Goal: Find contact information: Find contact information

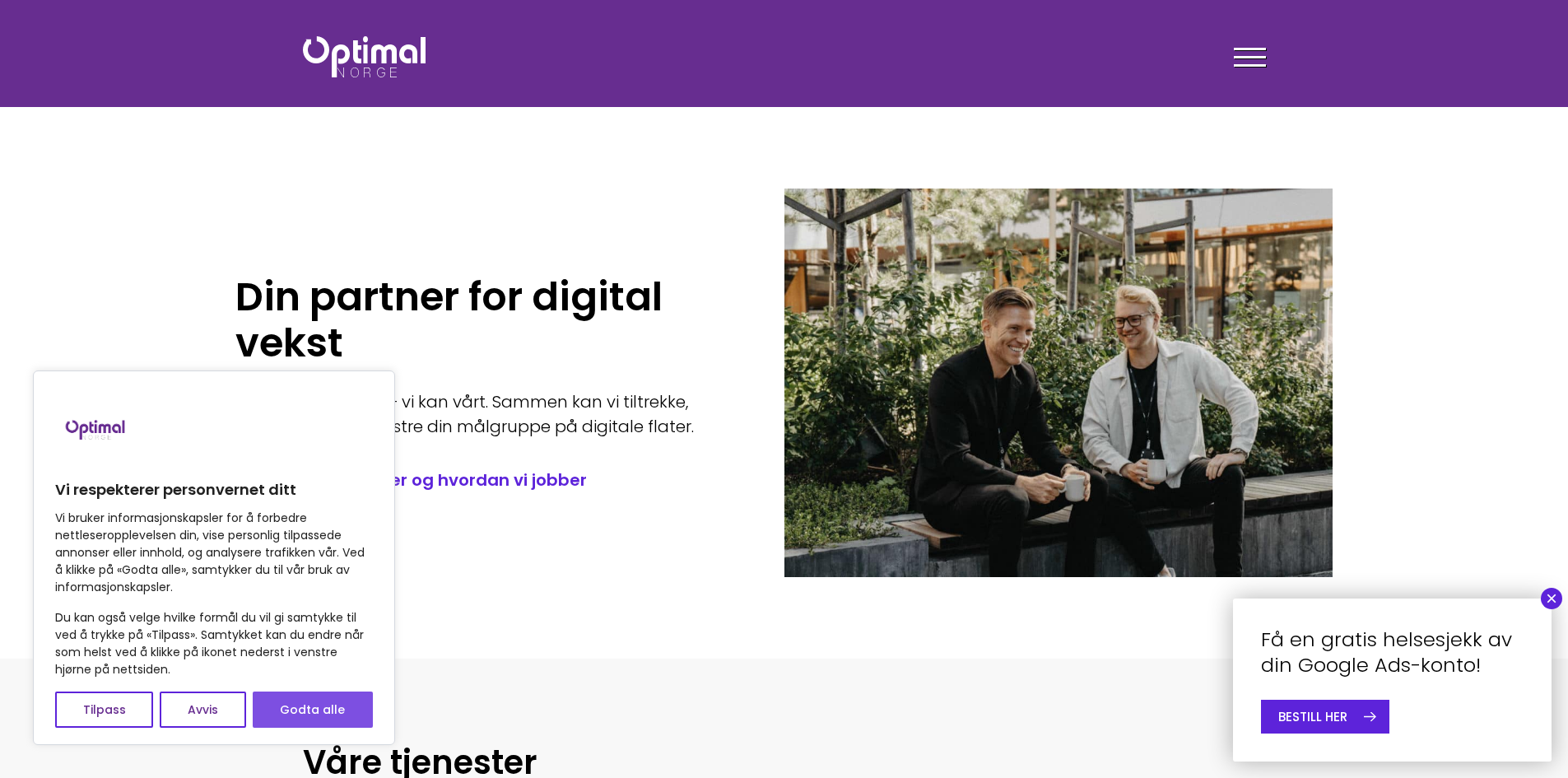
click at [312, 710] on button "Godta alle" at bounding box center [313, 709] width 120 height 36
checkbox input "true"
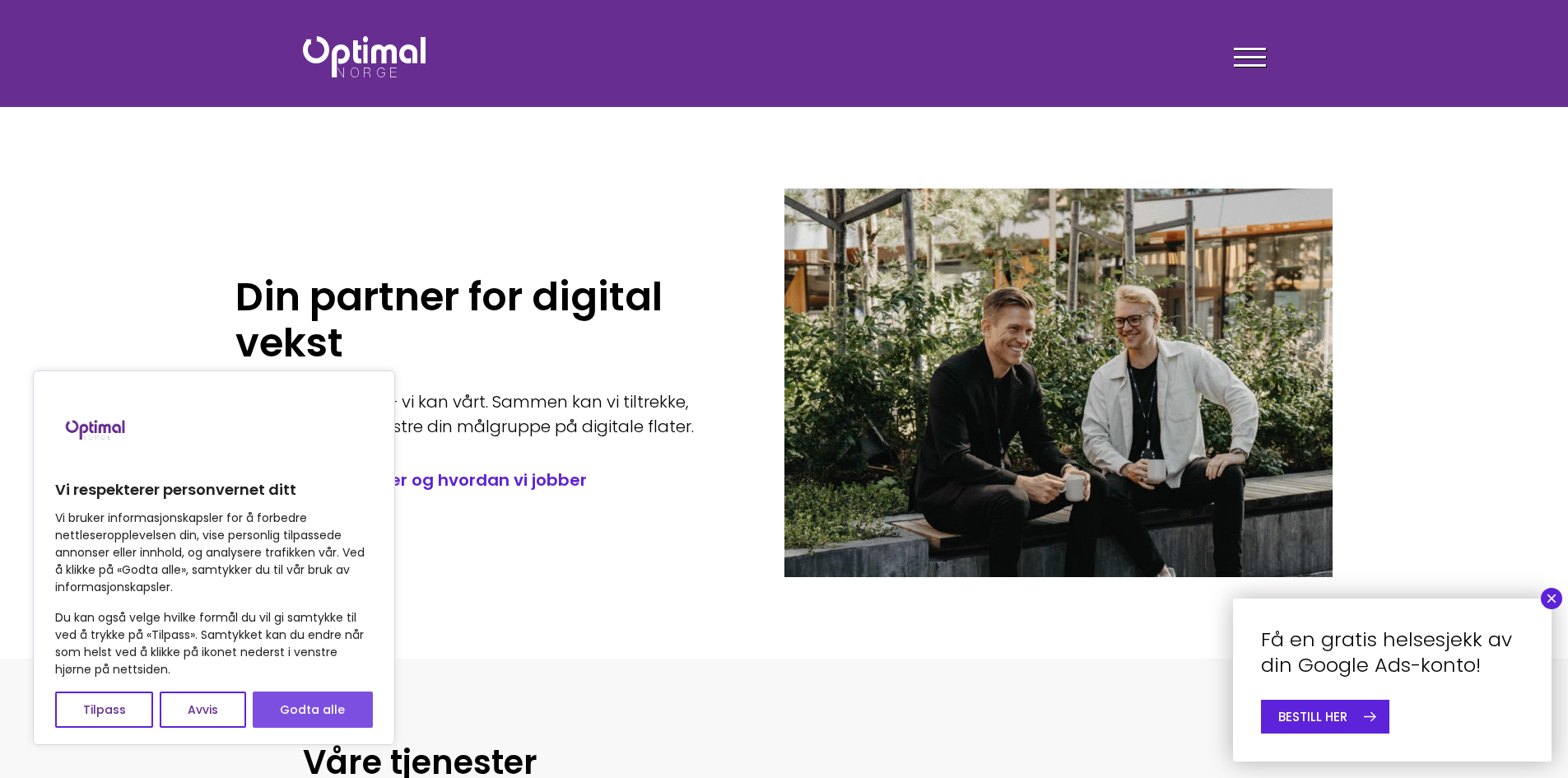
checkbox input "true"
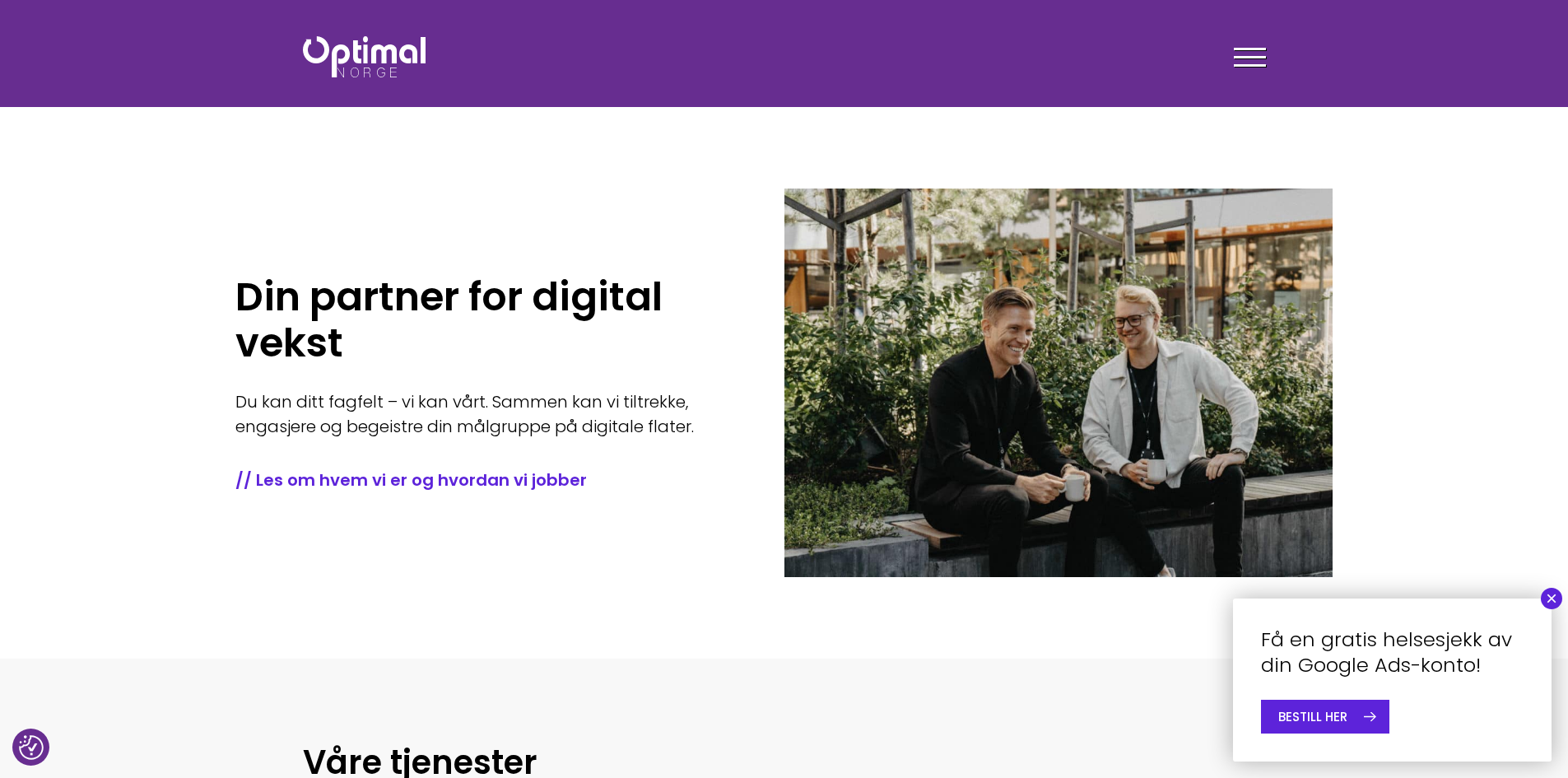
click at [1268, 60] on div "Tjenester Menneskene Om oss Kontakt oss Kundecaser Artikler Ledige stillinger F…" at bounding box center [1032, 56] width 494 height 48
click at [1261, 60] on div at bounding box center [1250, 60] width 32 height 41
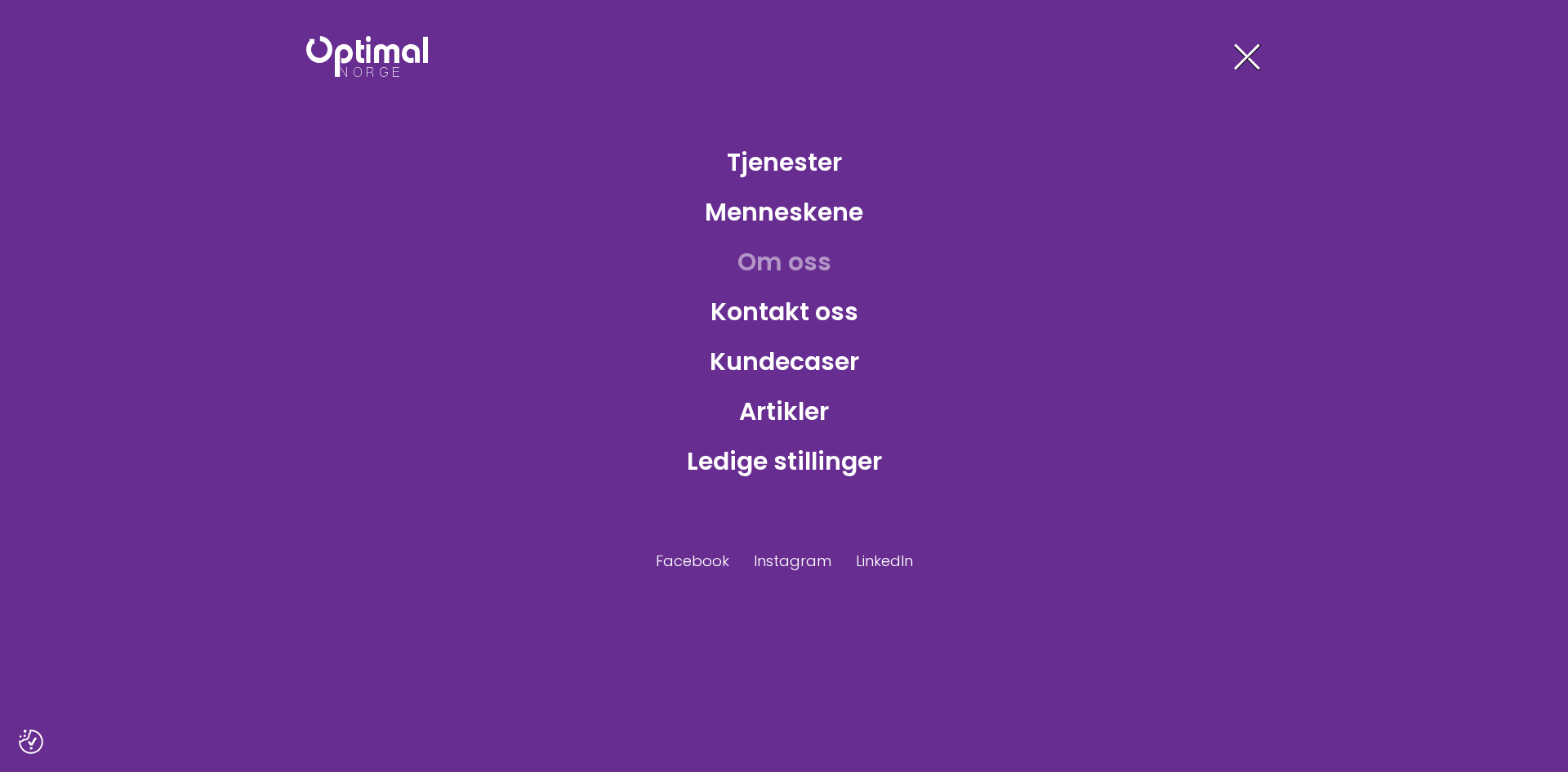
click at [797, 268] on link "Om oss" at bounding box center [784, 262] width 120 height 53
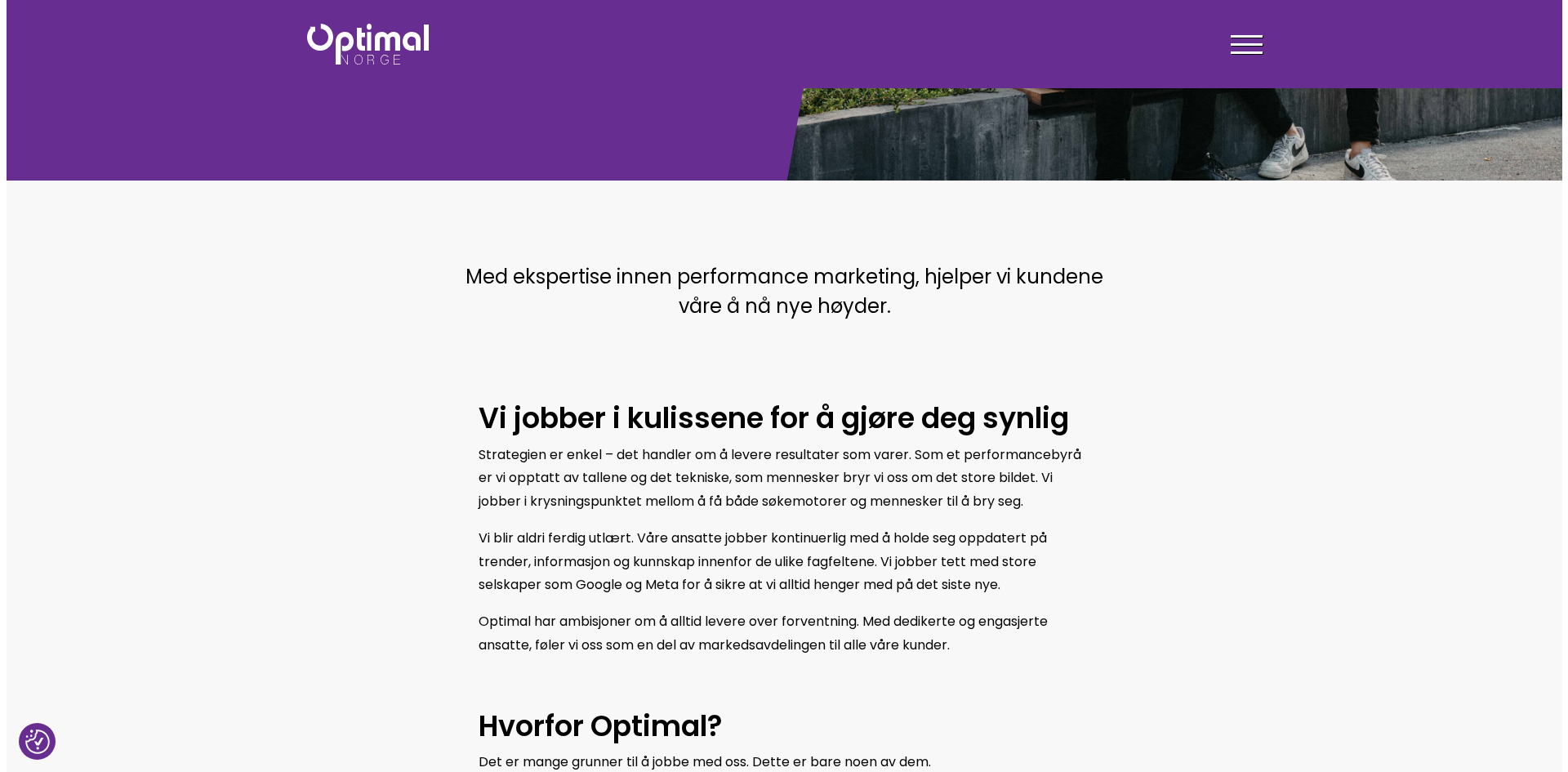
scroll to position [245, 0]
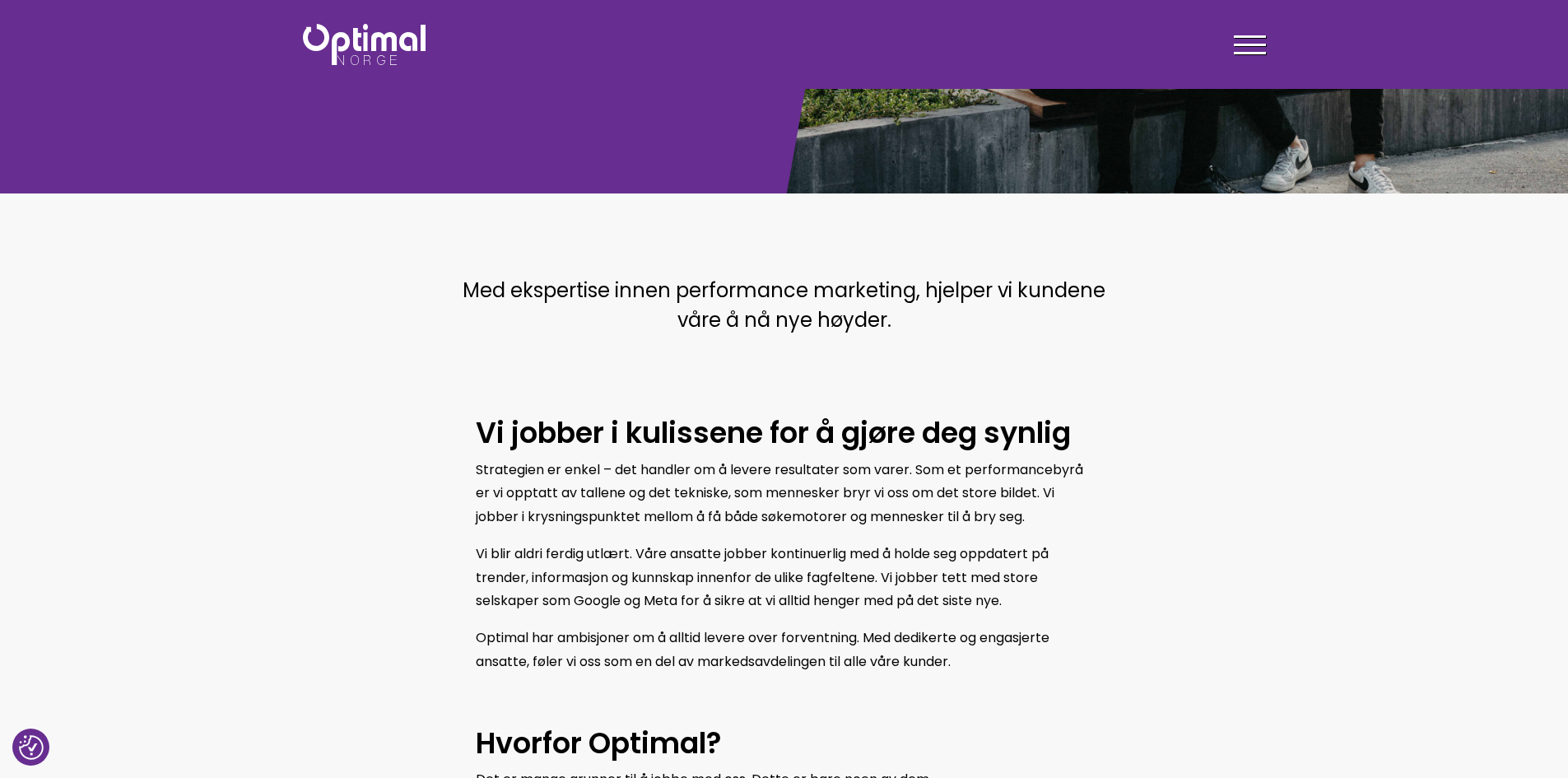
click at [1246, 59] on div at bounding box center [1250, 47] width 32 height 41
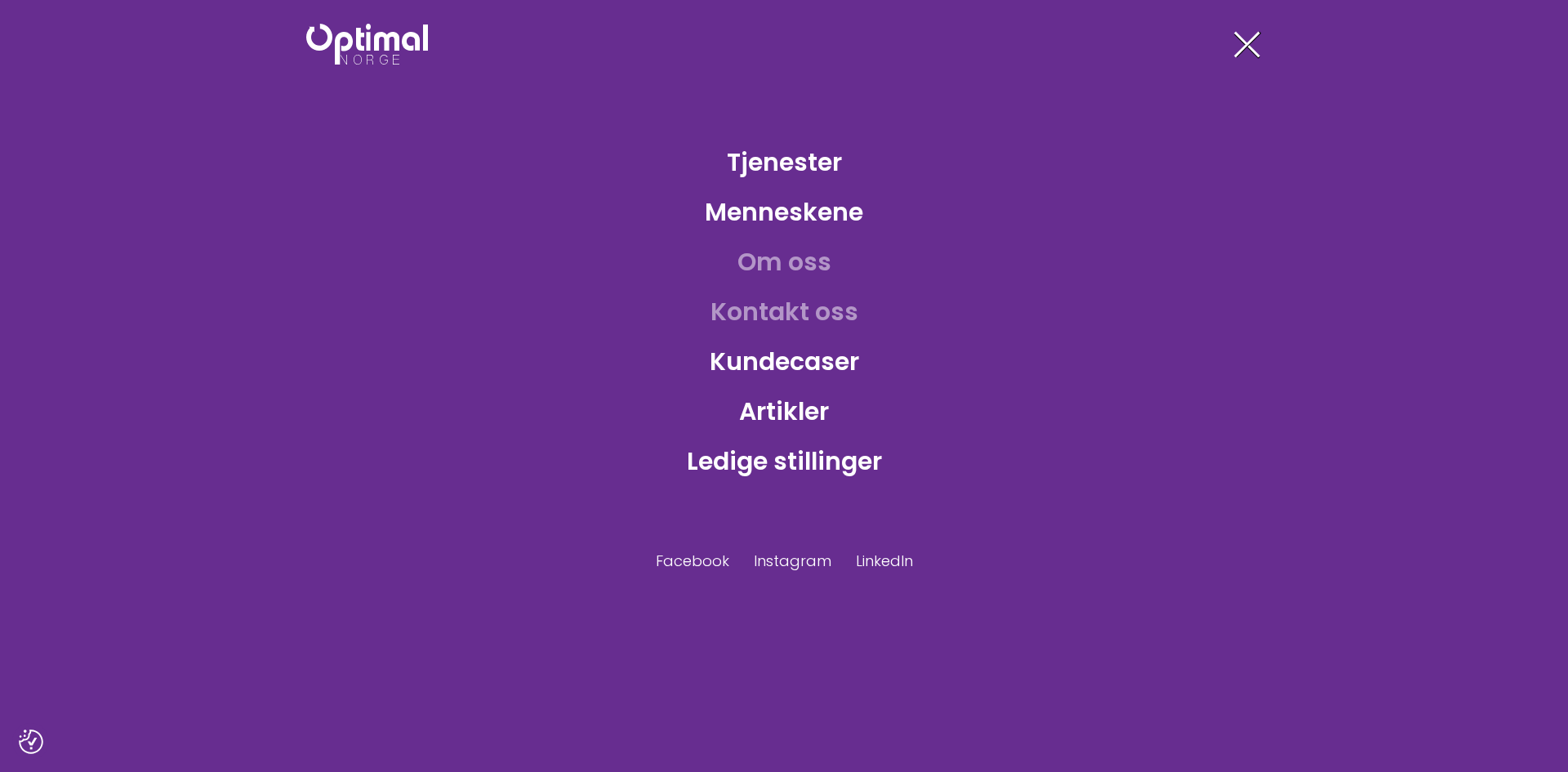
click at [797, 321] on link "Kontakt oss" at bounding box center [784, 312] width 174 height 53
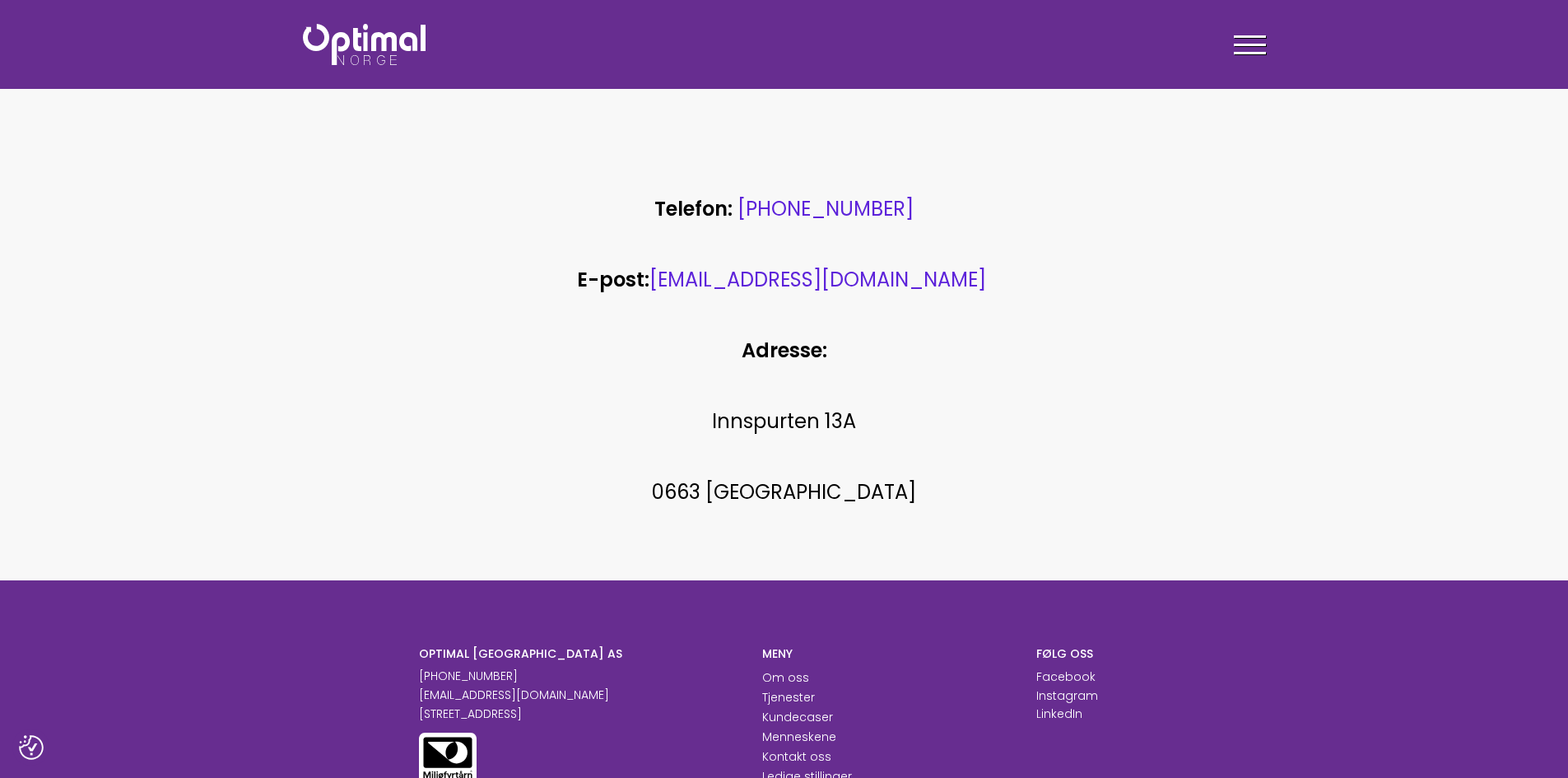
scroll to position [443, 0]
